Goal: Transaction & Acquisition: Purchase product/service

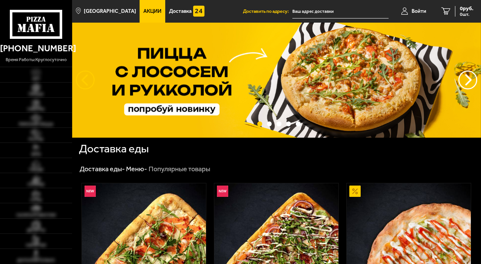
type input "[STREET_ADDRESS]"
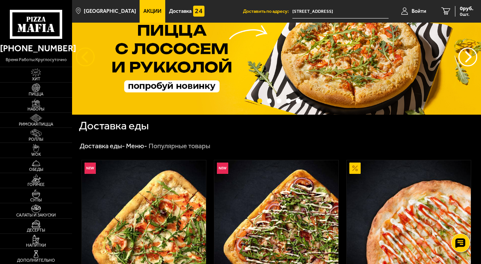
scroll to position [100, 0]
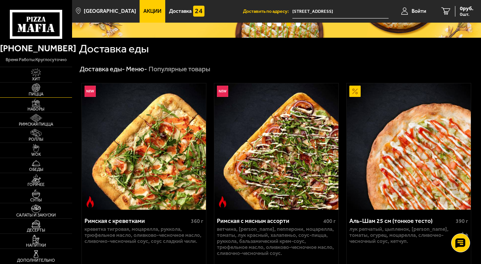
click at [38, 91] on img at bounding box center [35, 87] width 19 height 8
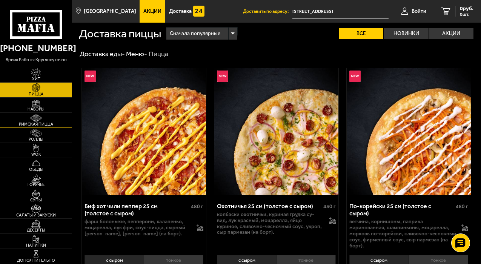
click at [37, 120] on img at bounding box center [35, 118] width 19 height 8
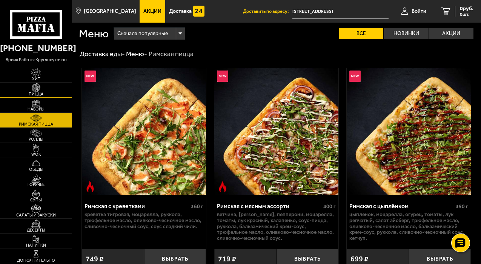
click at [38, 92] on span "Пицца" at bounding box center [36, 94] width 72 height 4
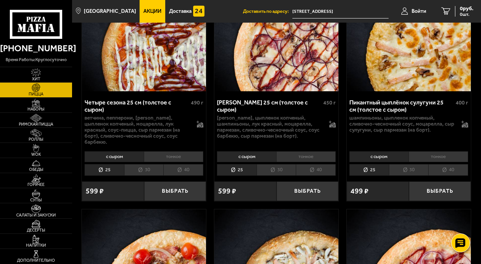
scroll to position [2003, 0]
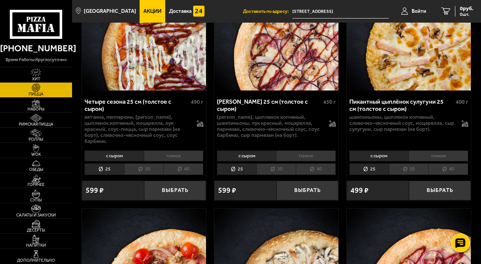
click at [281, 170] on li "30" at bounding box center [276, 169] width 40 height 12
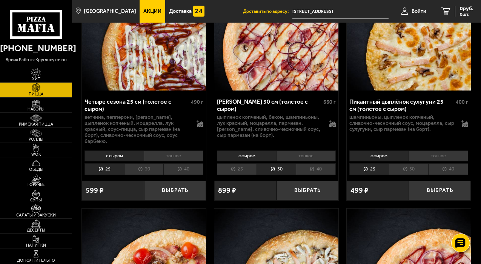
click at [313, 167] on li "40" at bounding box center [316, 169] width 40 height 12
click at [284, 164] on li "30" at bounding box center [276, 169] width 40 height 12
click at [314, 166] on li "40" at bounding box center [316, 169] width 40 height 12
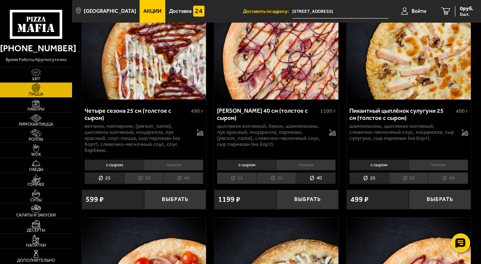
scroll to position [2002, 0]
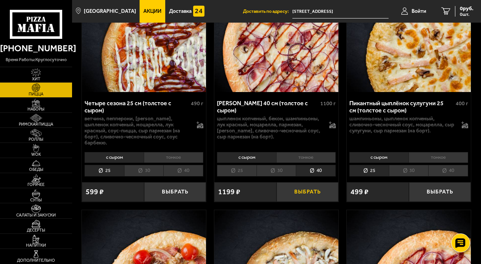
click at [314, 192] on button "Выбрать" at bounding box center [307, 192] width 62 height 20
click at [452, 12] on span "1 шт." at bounding box center [462, 14] width 23 height 5
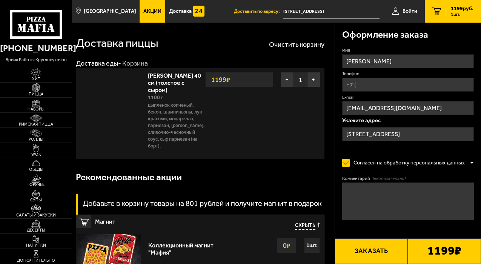
type input "[STREET_ADDRESS]"
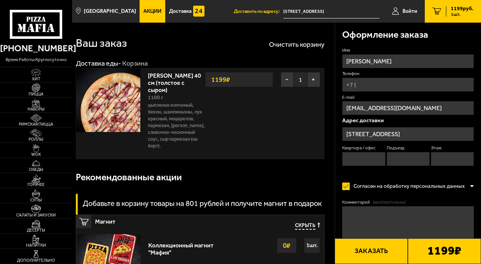
click at [386, 84] on input "Телефон" at bounding box center [408, 85] width 132 height 14
type input "[PHONE_NUMBER]"
click at [429, 135] on input "[STREET_ADDRESS]" at bounding box center [408, 134] width 132 height 14
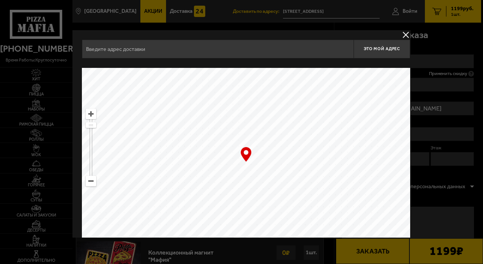
type input "[STREET_ADDRESS]"
click at [374, 55] on button "Это мой адрес" at bounding box center [381, 49] width 57 height 19
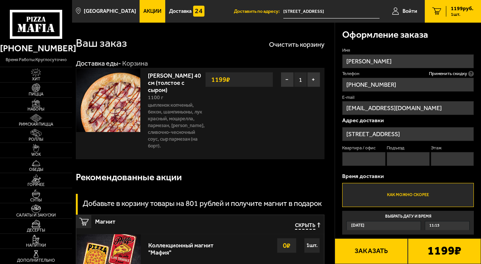
click at [362, 154] on input "Квартира / офис" at bounding box center [363, 159] width 43 height 14
type input "199"
click at [400, 160] on input "Подъезд" at bounding box center [408, 159] width 43 height 14
type input "1"
click at [435, 164] on input "Этаж" at bounding box center [452, 159] width 43 height 14
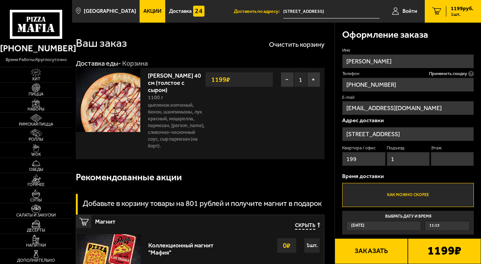
type input "23"
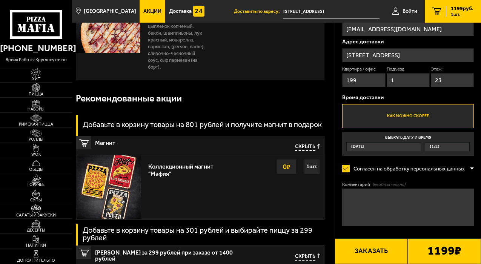
scroll to position [78, 0]
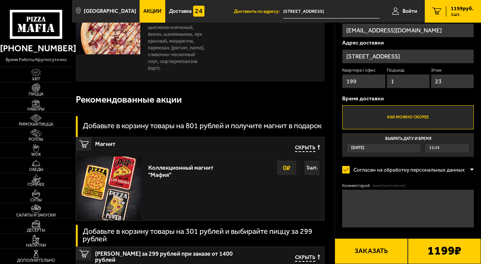
click at [411, 116] on label "Как можно скорее" at bounding box center [408, 117] width 132 height 24
click at [0, 0] on input "Как можно скорее" at bounding box center [0, 0] width 0 height 0
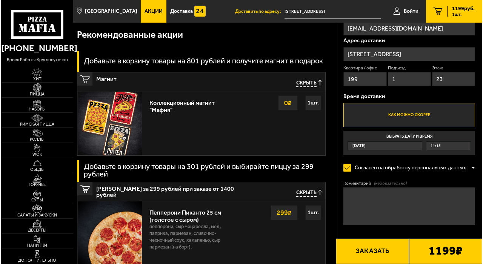
scroll to position [214, 0]
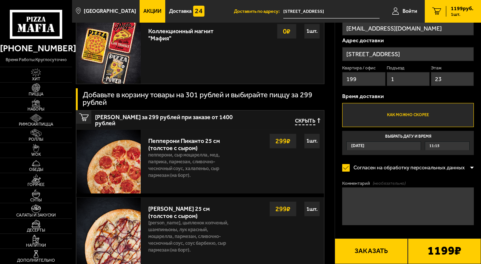
click at [372, 255] on button "Заказать" at bounding box center [370, 251] width 73 height 26
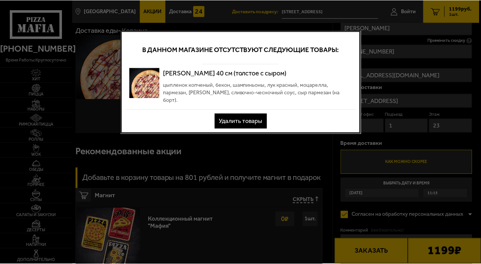
scroll to position [0, 0]
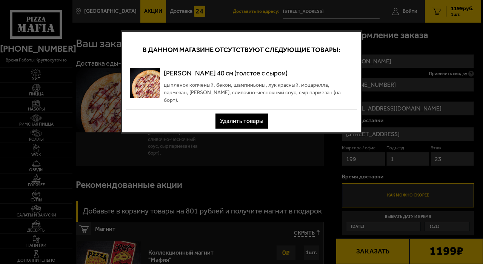
click at [253, 124] on button "Удалить товары" at bounding box center [241, 121] width 52 height 15
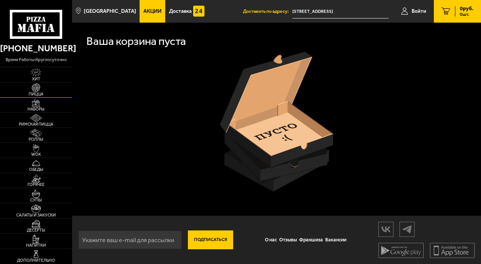
click at [38, 91] on img at bounding box center [35, 87] width 19 height 8
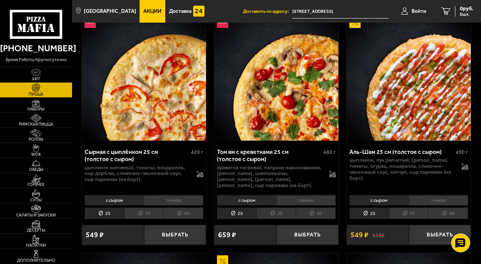
scroll to position [534, 0]
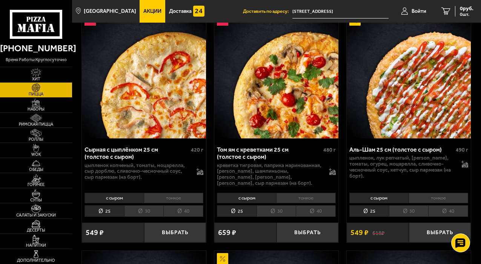
click at [452, 206] on li "40" at bounding box center [448, 211] width 40 height 12
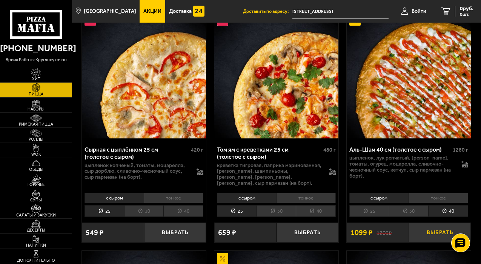
click at [443, 229] on button "Выбрать" at bounding box center [440, 232] width 62 height 20
click at [451, 6] on span "1099 руб." at bounding box center [462, 8] width 23 height 5
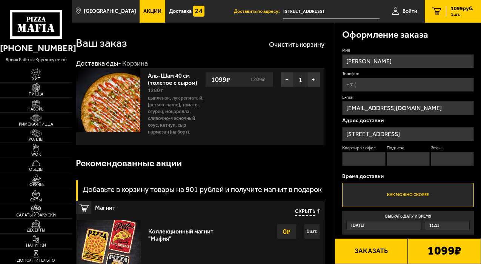
click at [369, 160] on input "Квартира / офис" at bounding box center [363, 159] width 43 height 14
type input "199"
type input "[PHONE_NUMBER]"
type input "1"
type input "23"
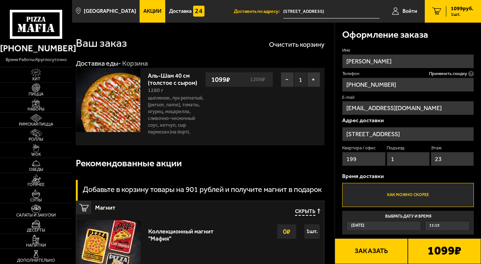
click at [385, 249] on button "Заказать" at bounding box center [370, 251] width 73 height 26
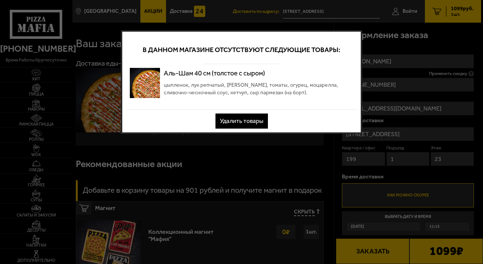
click at [251, 119] on button "Удалить товары" at bounding box center [241, 121] width 52 height 15
